Goal: Information Seeking & Learning: Learn about a topic

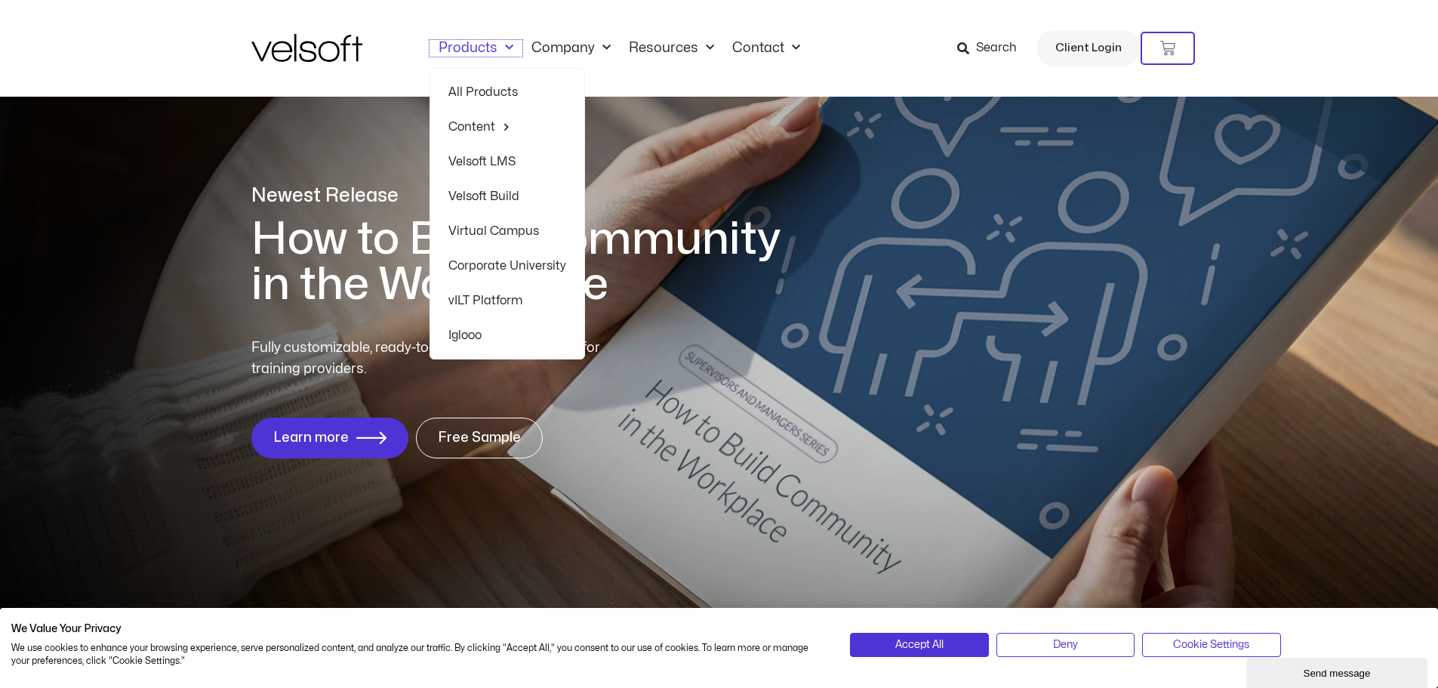
click at [492, 44] on link "Products" at bounding box center [475, 48] width 93 height 17
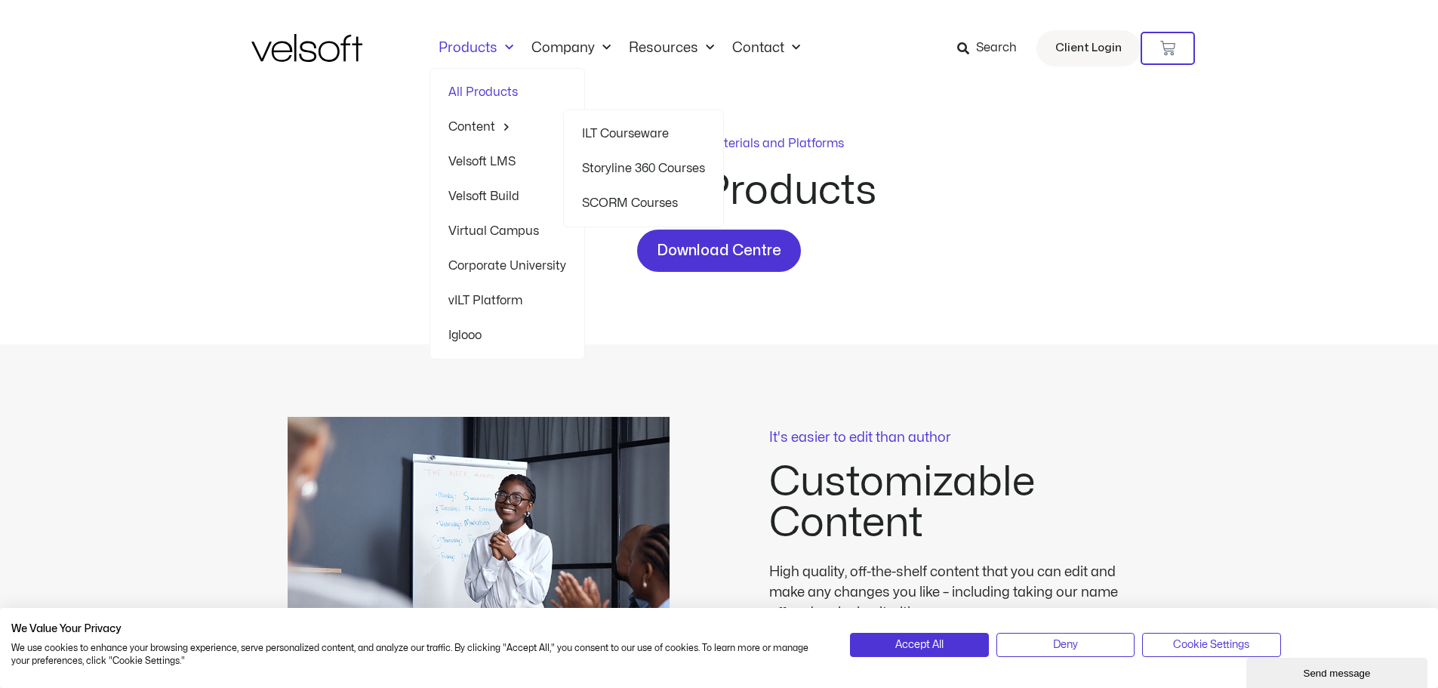
click at [500, 123] on span "Menu" at bounding box center [502, 126] width 15 height 23
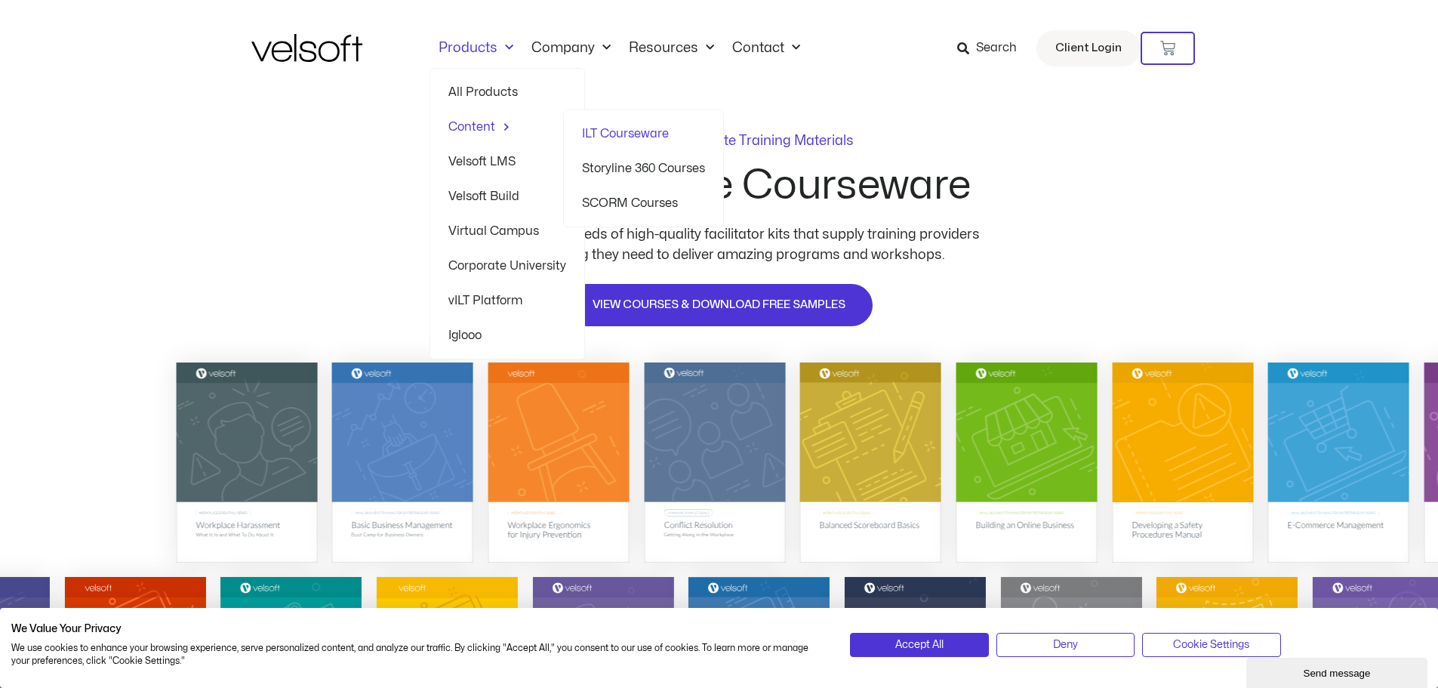
click at [645, 203] on link "SCORM Courses" at bounding box center [643, 203] width 123 height 35
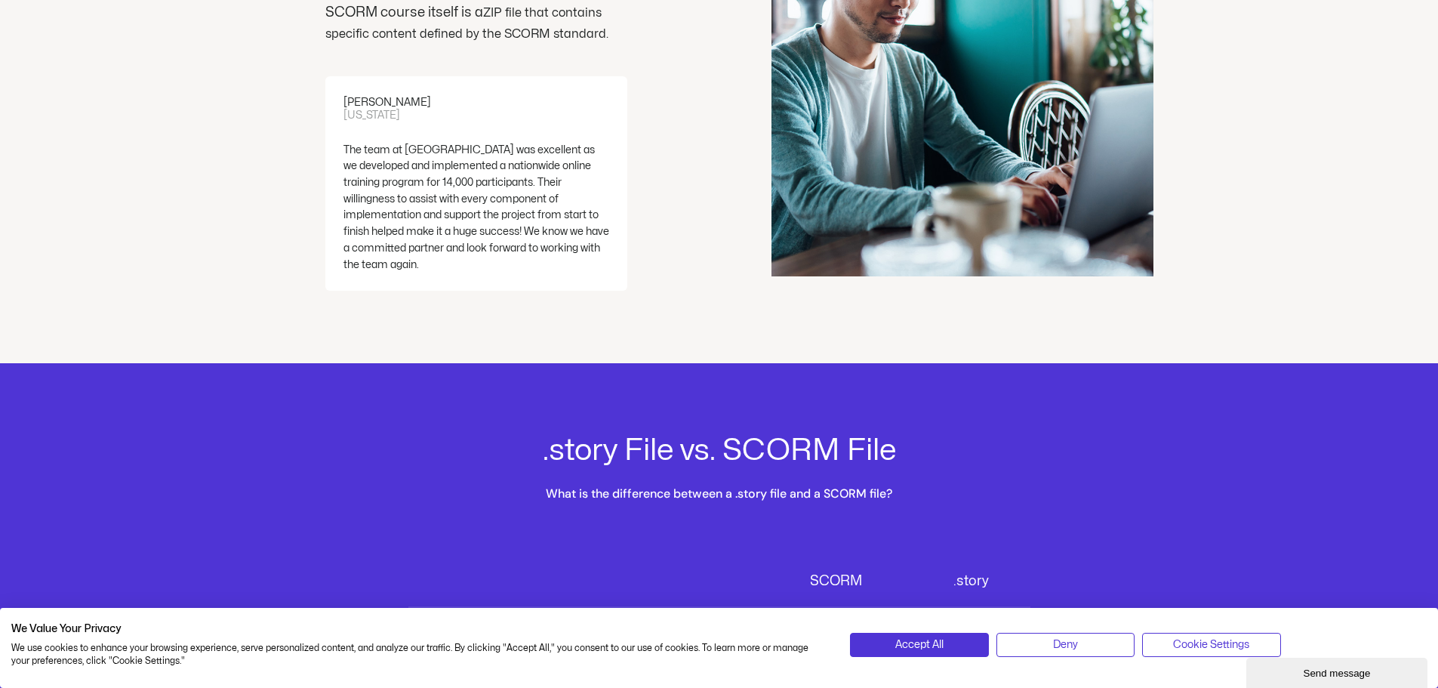
scroll to position [3774, 0]
